Goal: Navigation & Orientation: Locate item on page

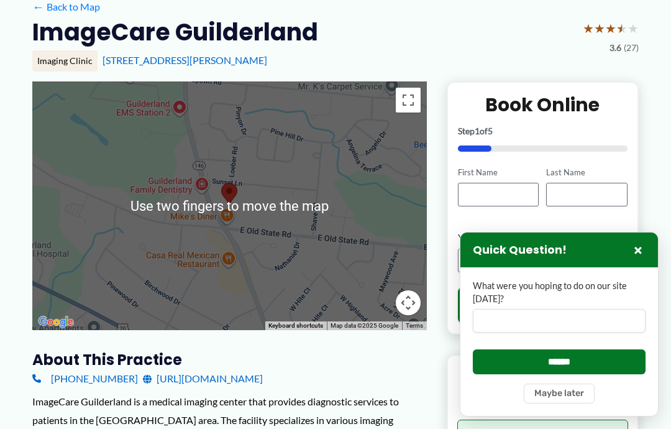
scroll to position [148, 0]
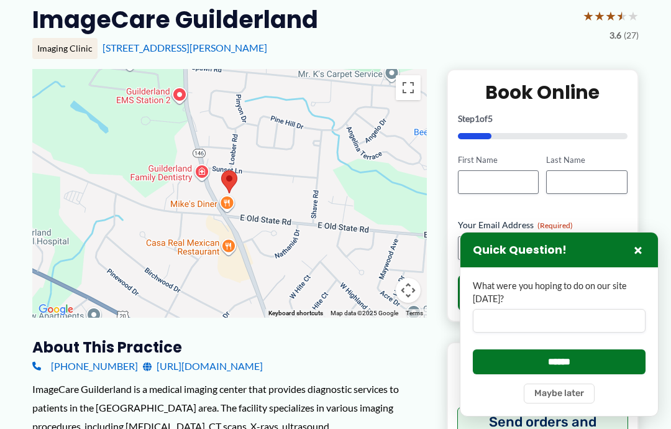
click at [411, 90] on button "Toggle fullscreen view" at bounding box center [408, 87] width 25 height 25
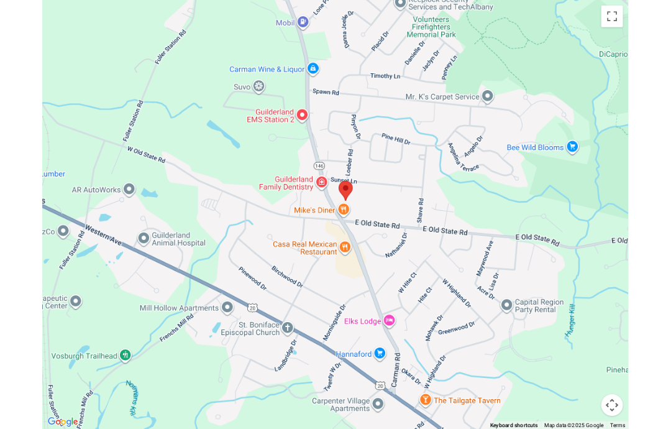
scroll to position [135, 0]
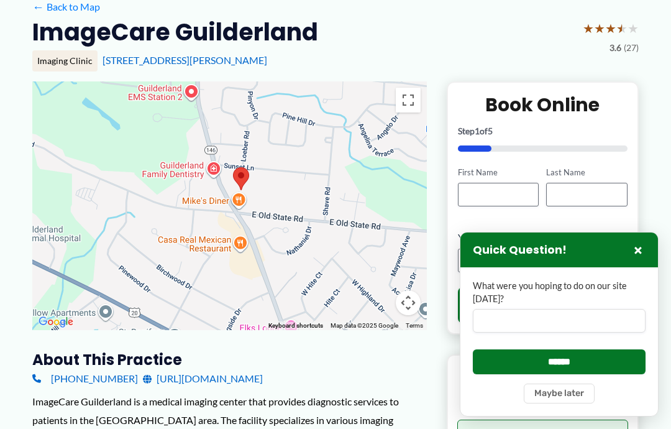
click at [411, 300] on button "Map camera controls" at bounding box center [408, 302] width 25 height 25
click at [351, 296] on button "Move down" at bounding box center [346, 302] width 25 height 25
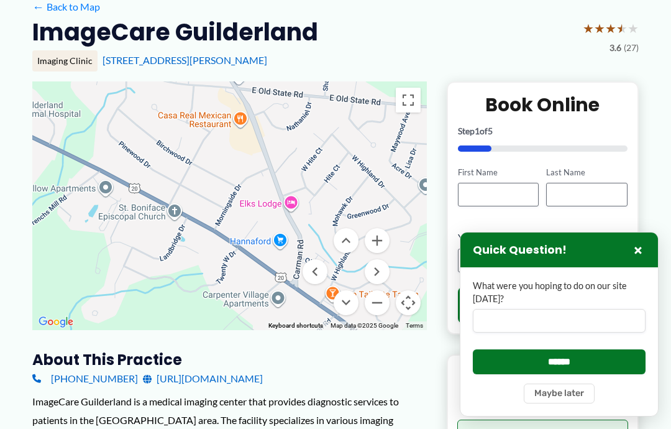
click at [353, 238] on button "Move up" at bounding box center [346, 240] width 25 height 25
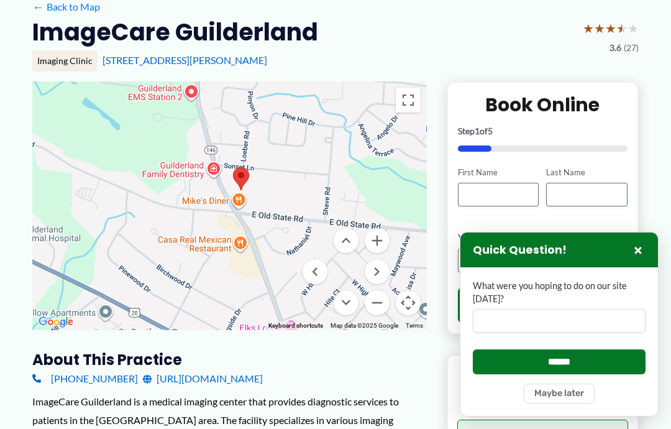
click at [352, 248] on button "Move up" at bounding box center [346, 240] width 25 height 25
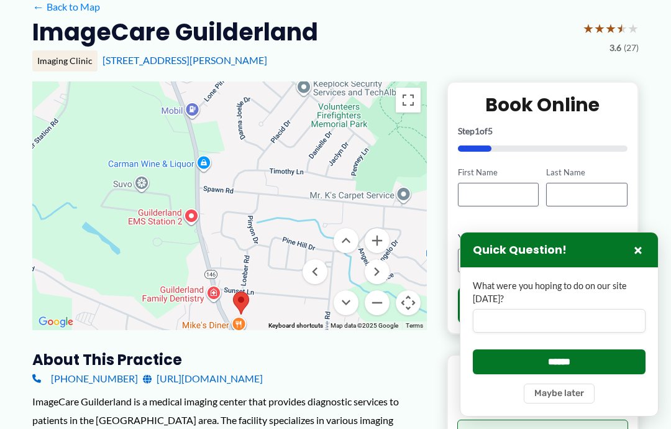
click at [355, 237] on button "Move up" at bounding box center [346, 240] width 25 height 25
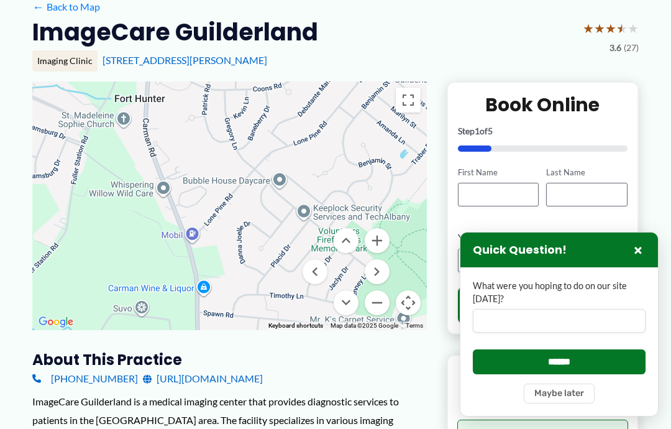
click at [354, 302] on button "Move down" at bounding box center [346, 302] width 25 height 25
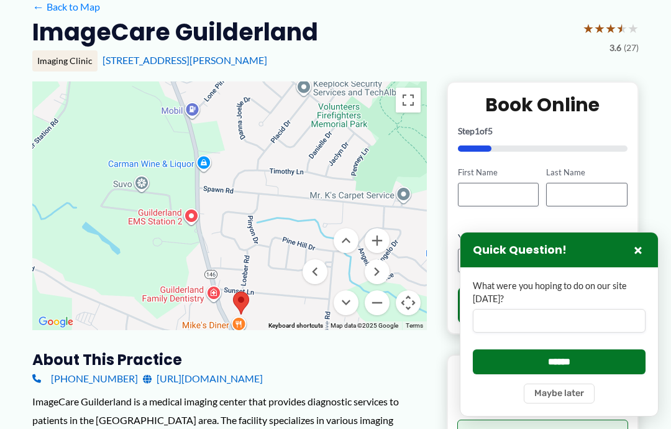
click at [348, 300] on button "Move down" at bounding box center [346, 302] width 25 height 25
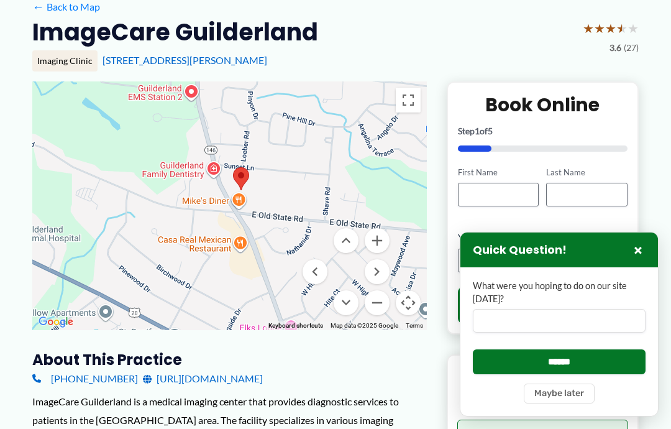
click at [411, 301] on button "Map camera controls" at bounding box center [408, 302] width 25 height 25
click at [409, 301] on button "Map camera controls" at bounding box center [408, 302] width 25 height 25
click at [348, 299] on button "Move down" at bounding box center [346, 302] width 25 height 25
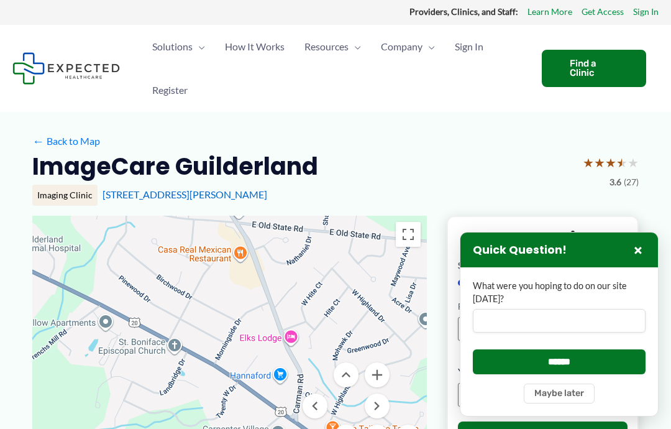
scroll to position [0, 0]
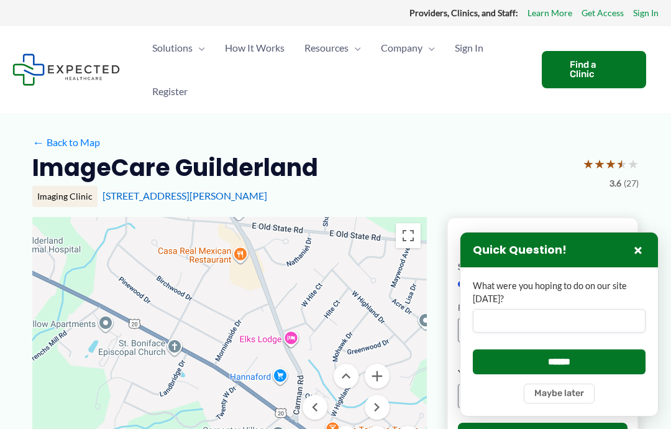
click at [414, 226] on button "Toggle fullscreen view" at bounding box center [408, 235] width 25 height 25
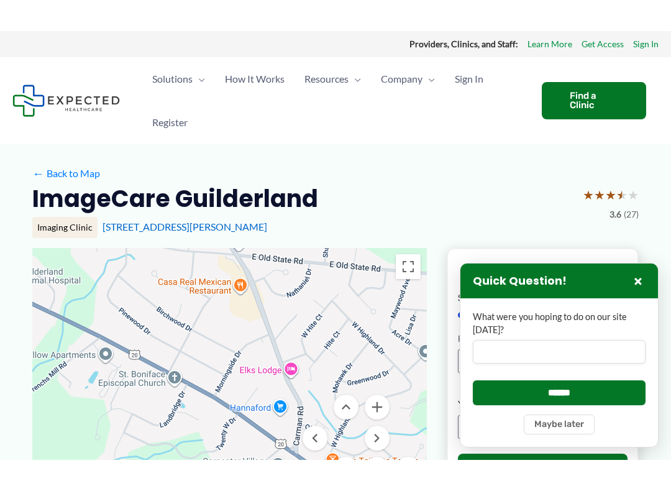
scroll to position [12, 0]
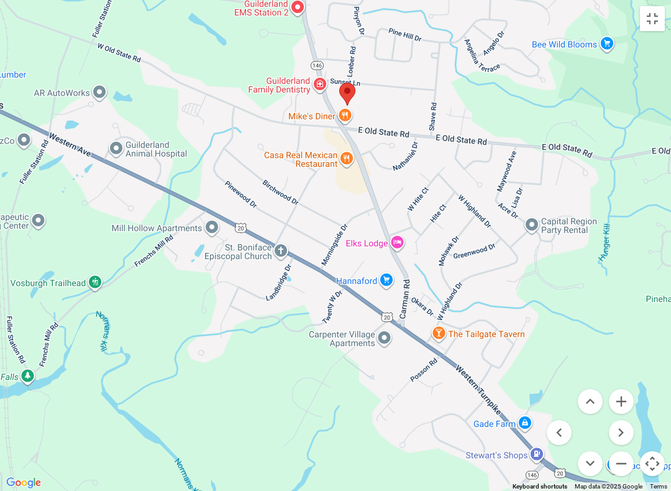
click at [599, 397] on button "Move up" at bounding box center [590, 401] width 25 height 25
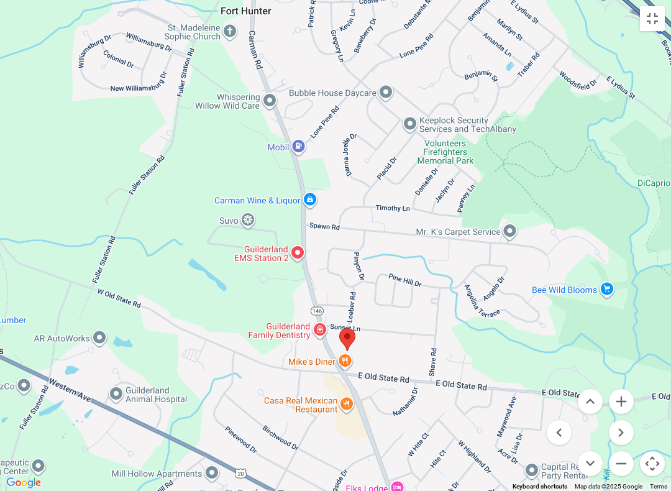
click at [591, 400] on button "Move up" at bounding box center [590, 401] width 25 height 25
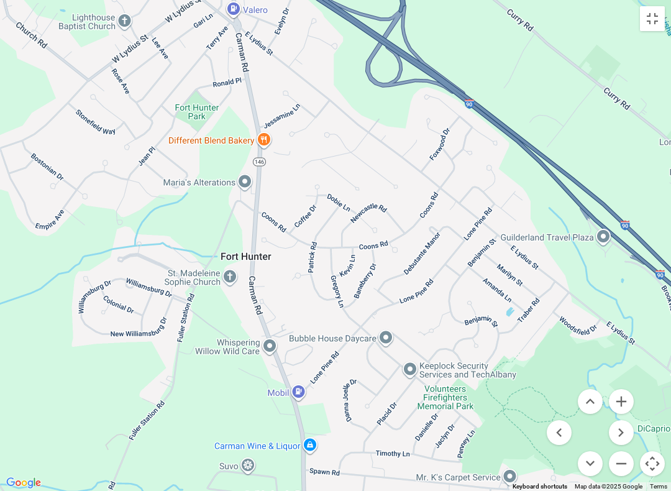
click at [596, 398] on button "Move up" at bounding box center [590, 401] width 25 height 25
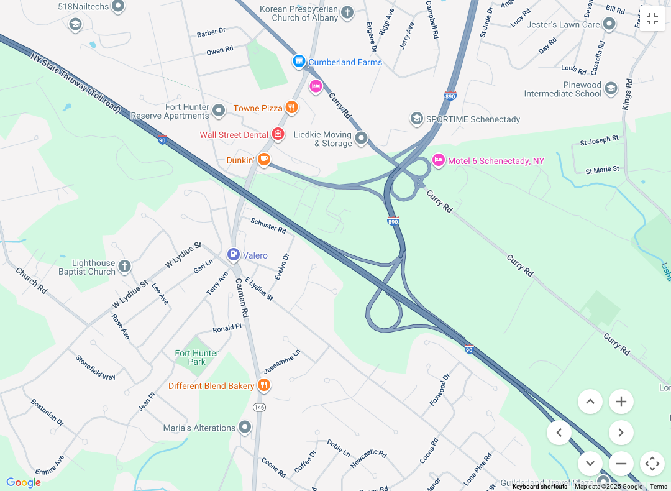
click at [594, 428] on button "Move down" at bounding box center [590, 463] width 25 height 25
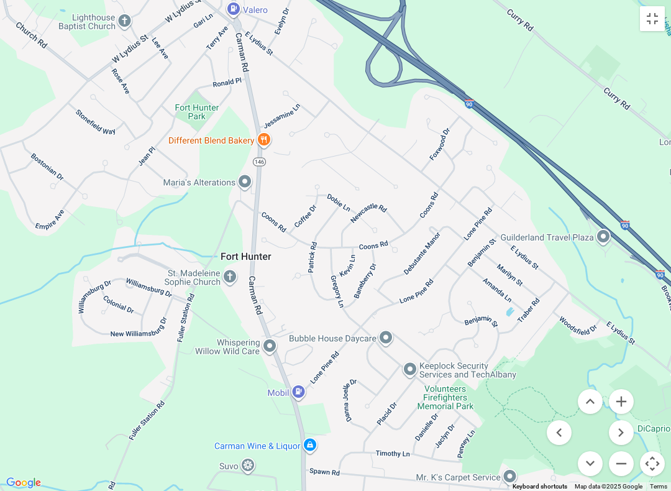
click at [594, 428] on button "Move down" at bounding box center [590, 463] width 25 height 25
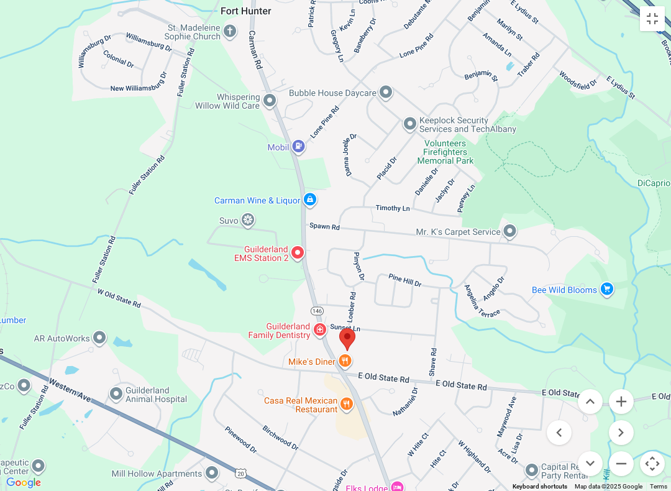
click at [596, 404] on button "Move up" at bounding box center [590, 401] width 25 height 25
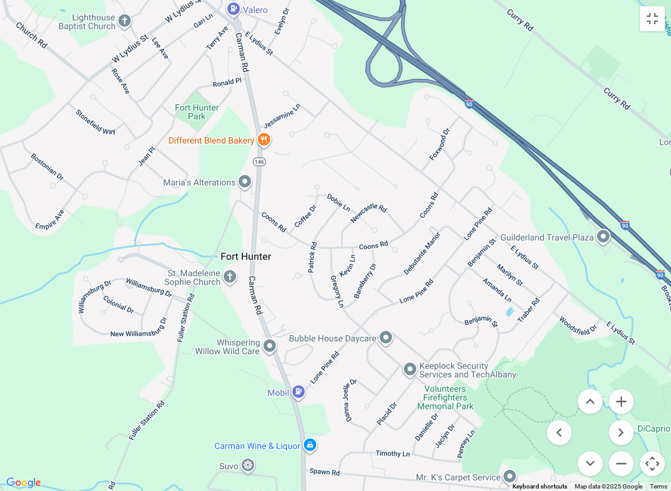
click at [591, 428] on button "Move down" at bounding box center [590, 463] width 25 height 25
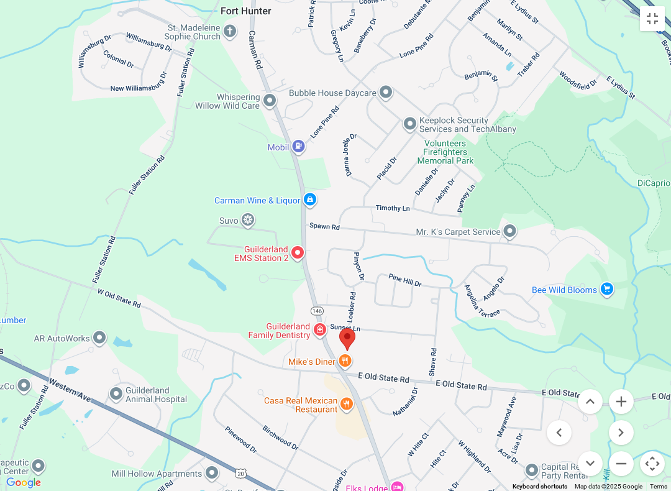
click at [595, 428] on button "Move down" at bounding box center [590, 463] width 25 height 25
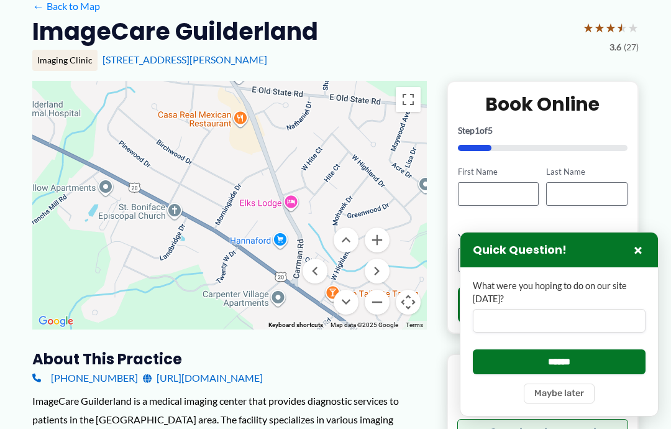
scroll to position [0, 0]
